Goal: Check status

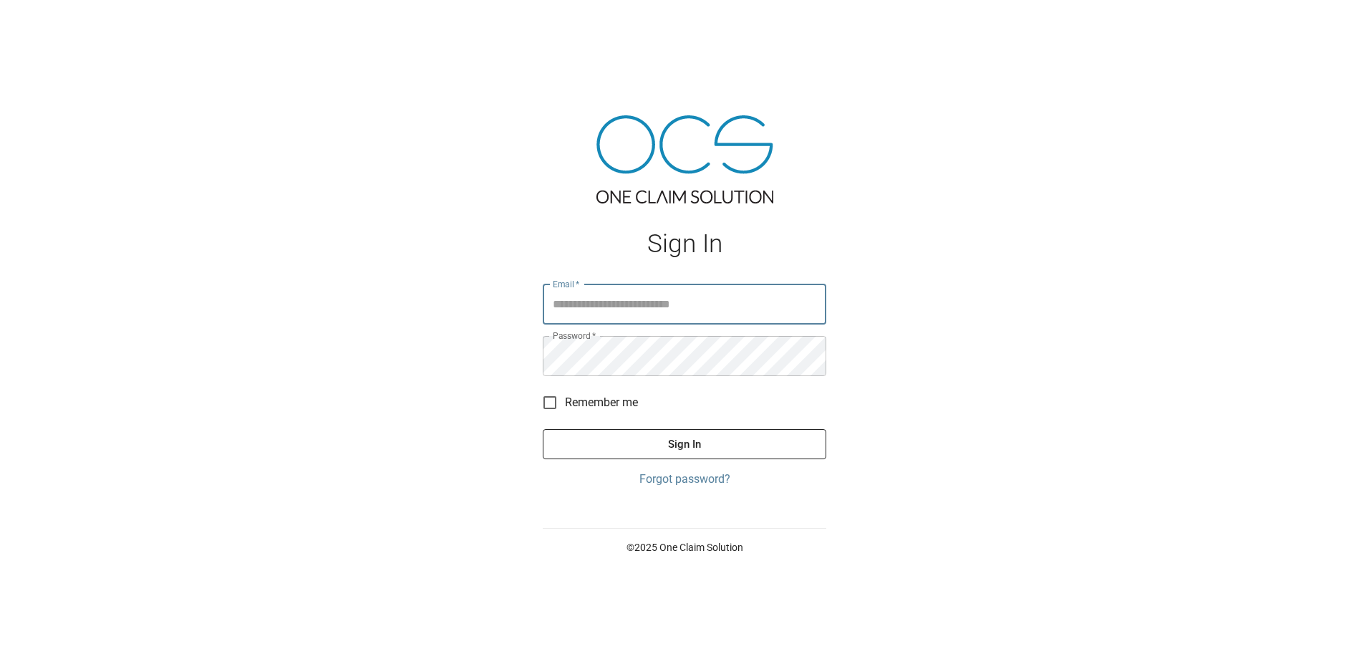
type input "**********"
click at [682, 443] on button "Sign In" at bounding box center [685, 444] width 284 height 30
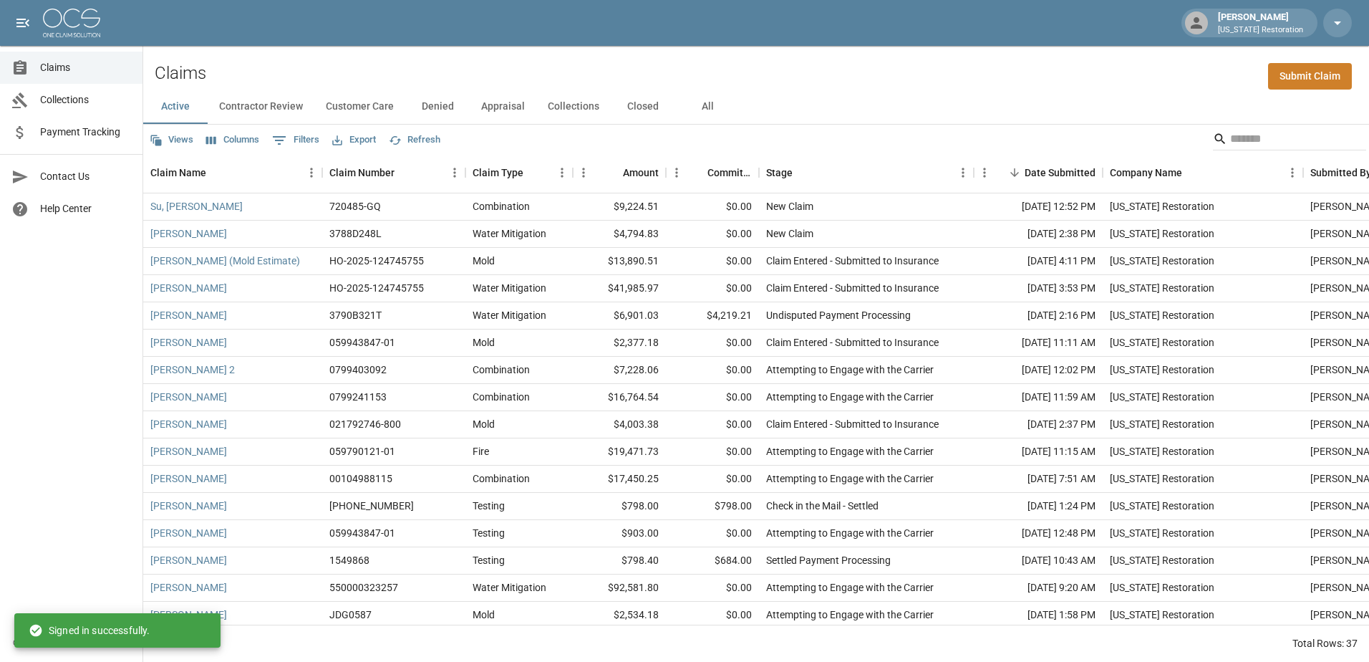
click at [53, 134] on span "Payment Tracking" at bounding box center [85, 132] width 91 height 15
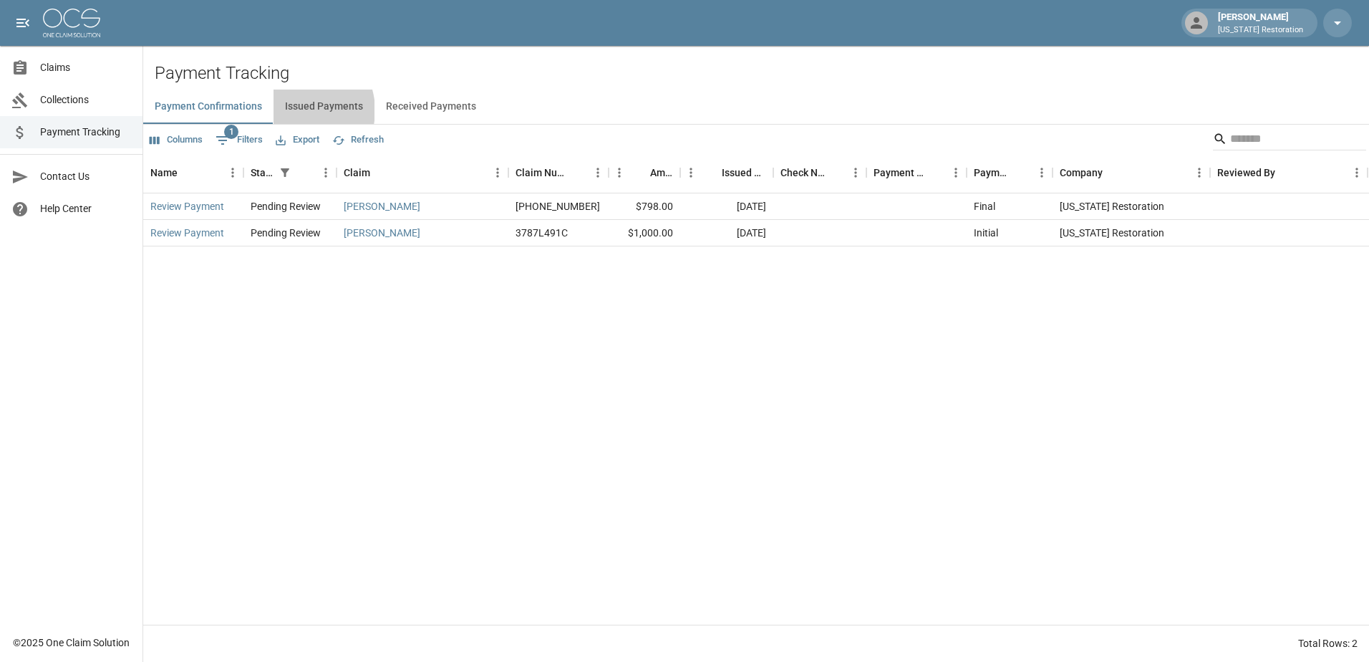
click at [298, 110] on button "Issued Payments" at bounding box center [323, 106] width 101 height 34
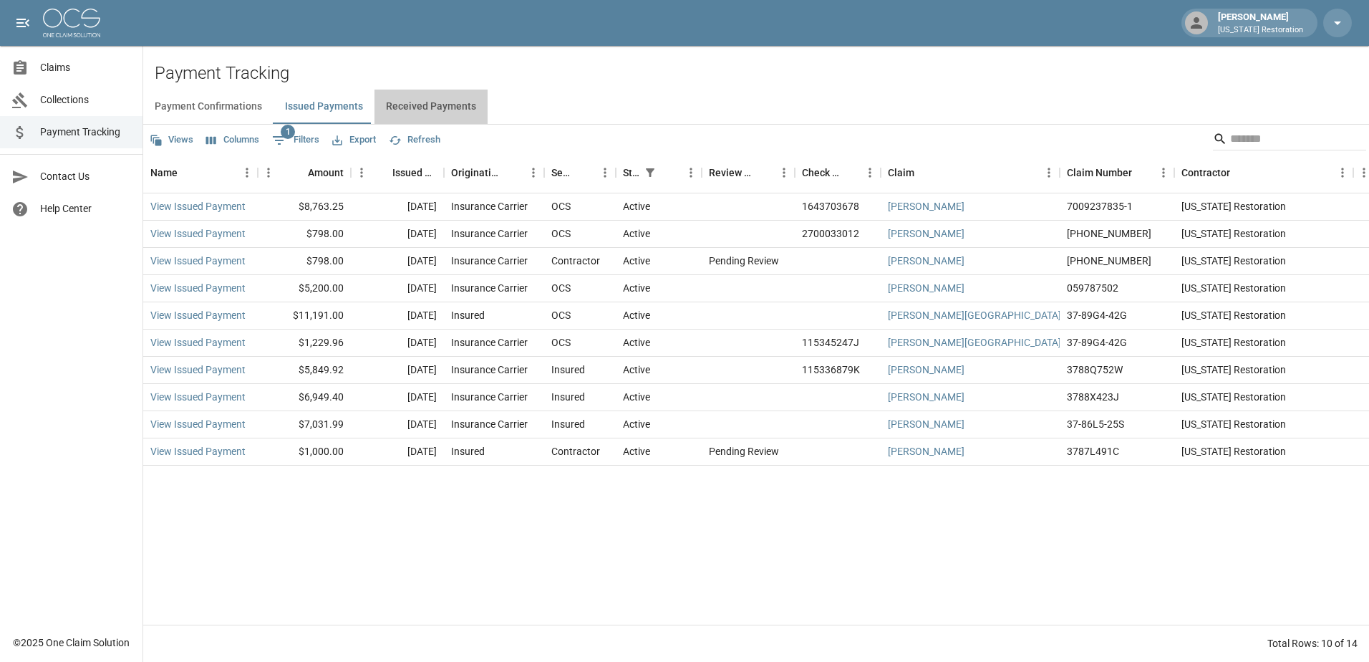
click at [453, 118] on button "Received Payments" at bounding box center [430, 106] width 113 height 34
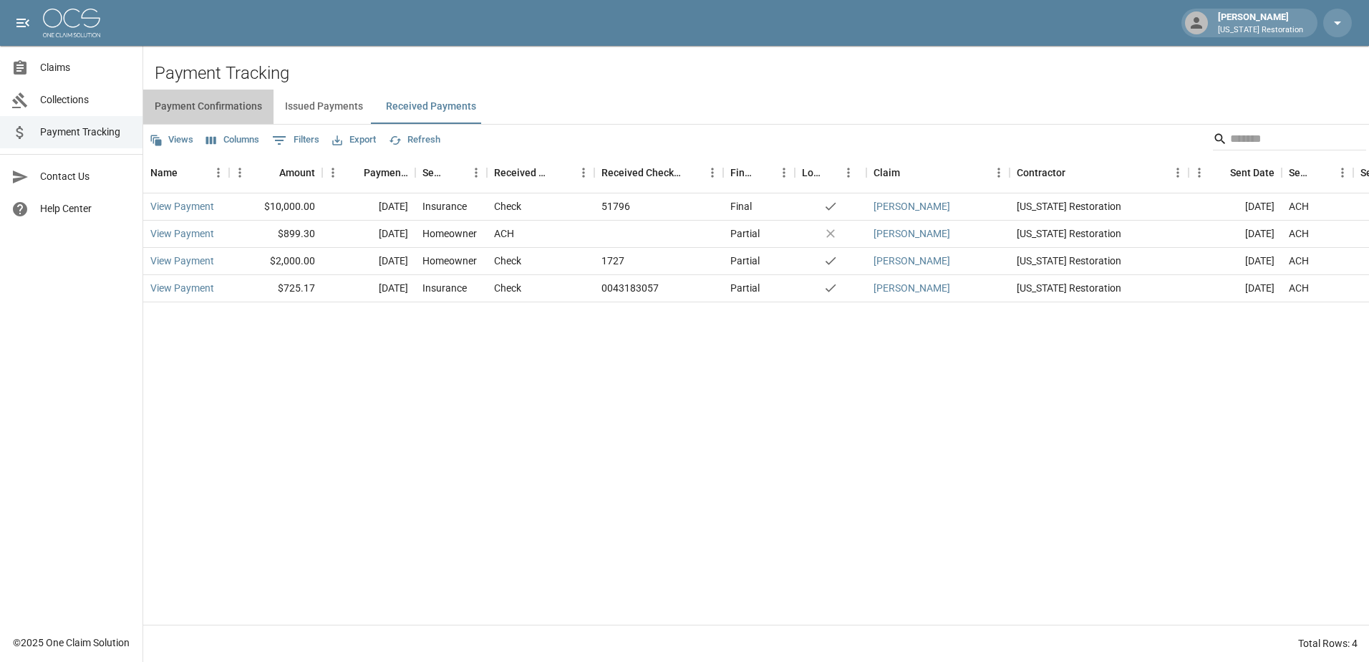
click at [221, 112] on button "Payment Confirmations" at bounding box center [208, 106] width 130 height 34
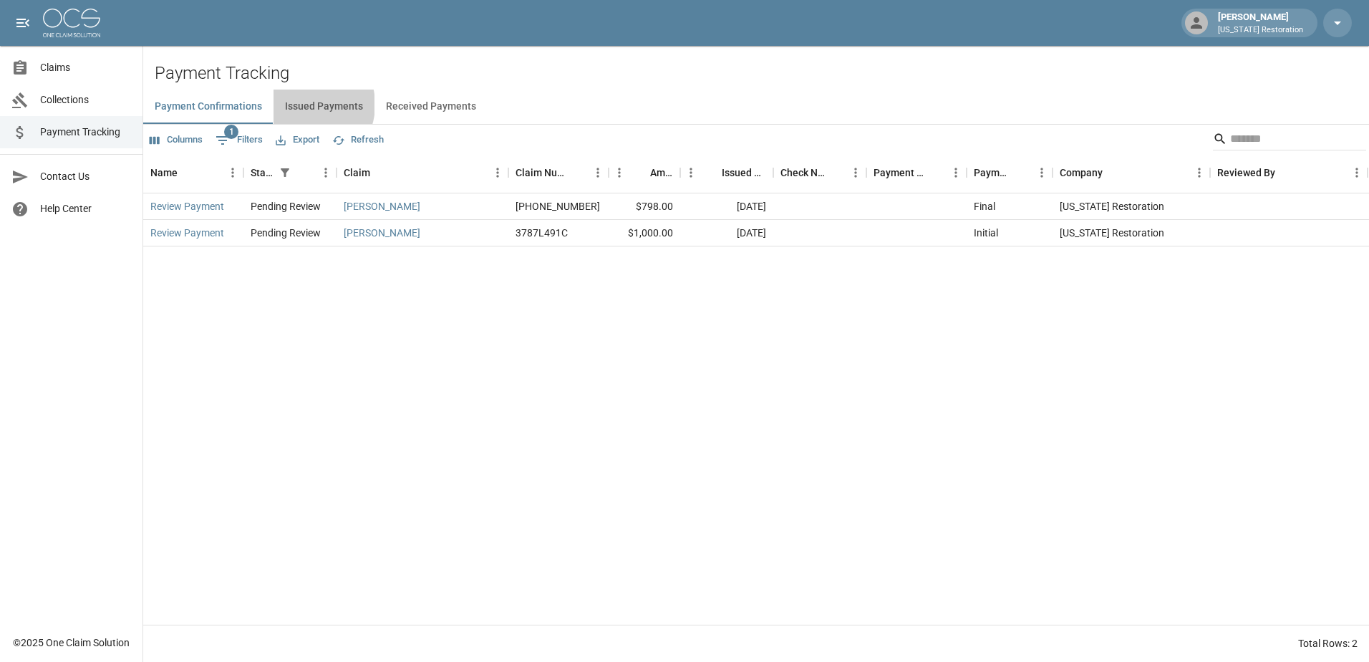
click at [302, 105] on button "Issued Payments" at bounding box center [323, 106] width 101 height 34
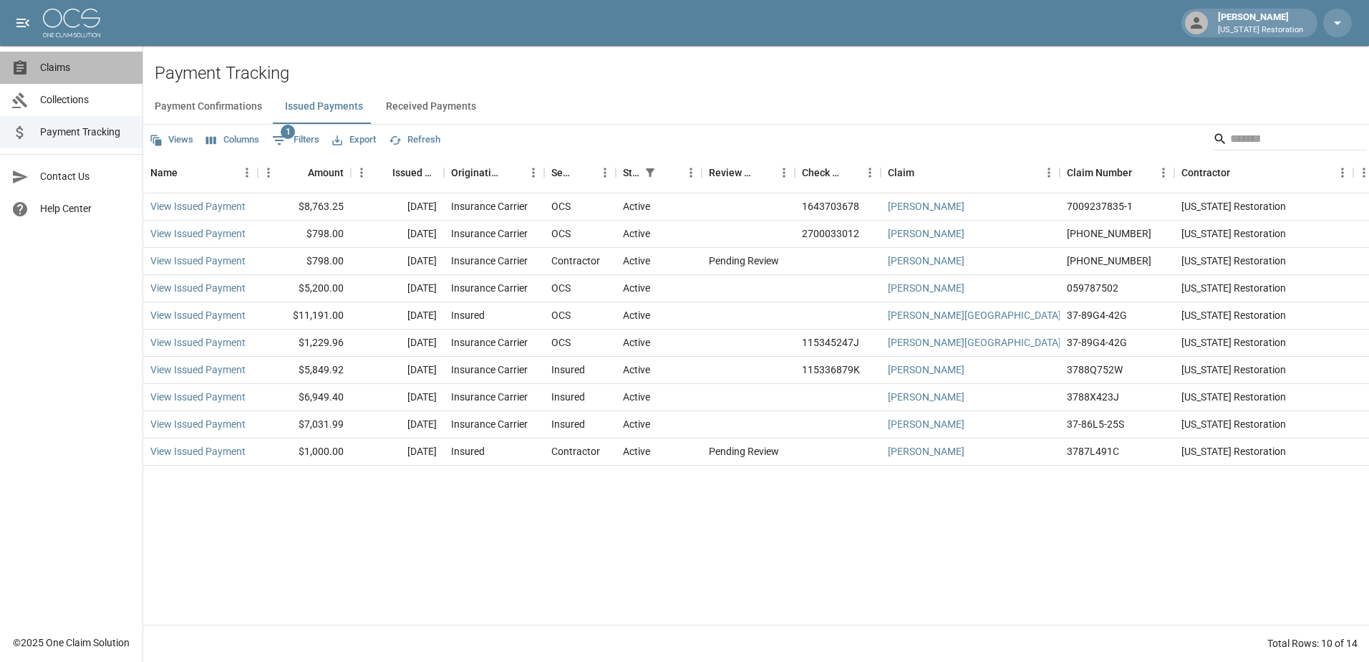
click at [86, 75] on link "Claims" at bounding box center [71, 68] width 142 height 32
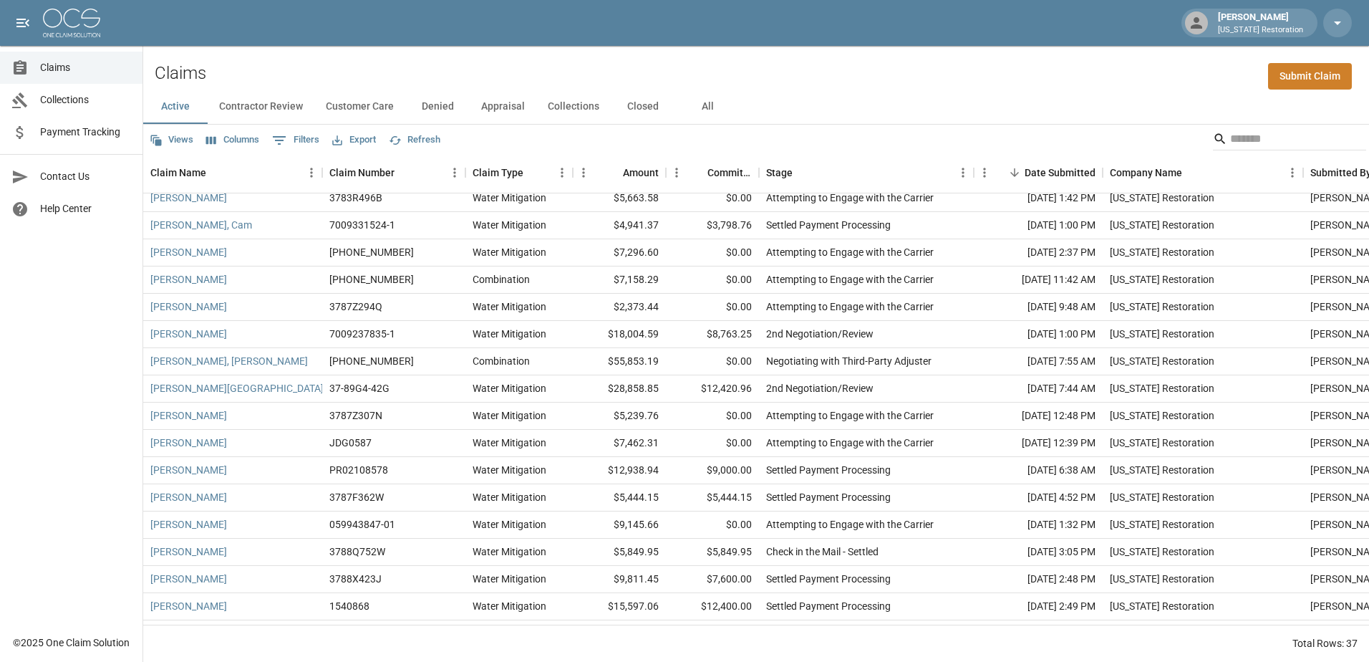
scroll to position [443, 0]
